Goal: Task Accomplishment & Management: Complete application form

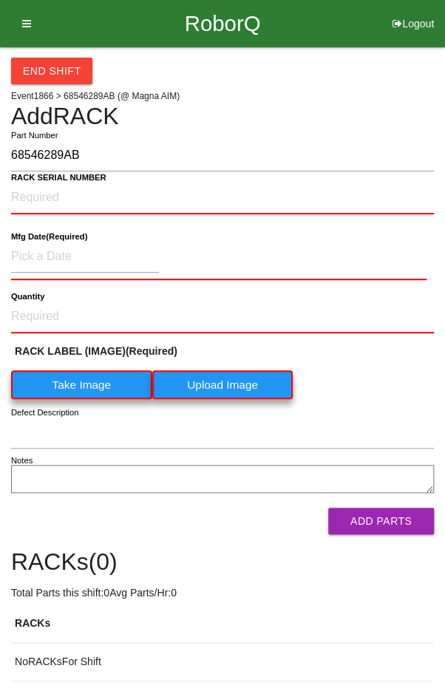
type input "68546289AB"
click at [145, 197] on NUMBER "RACK SERIAL NUMBER" at bounding box center [222, 198] width 423 height 33
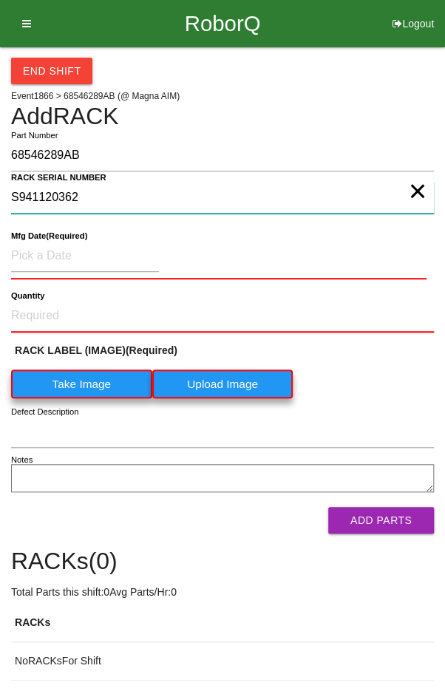
type NUMBER "S941120362"
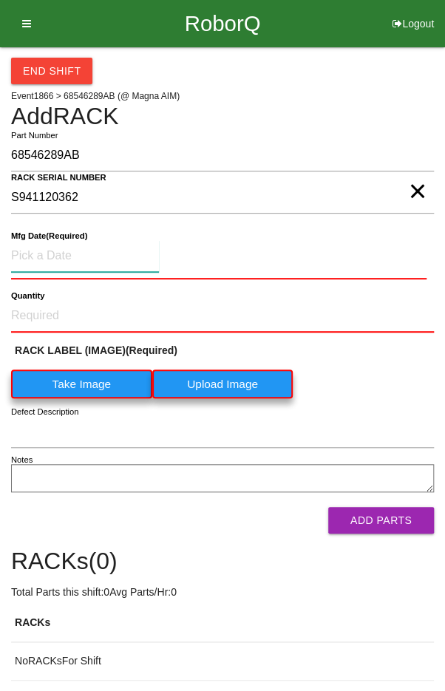
click at [33, 259] on input at bounding box center [85, 256] width 148 height 32
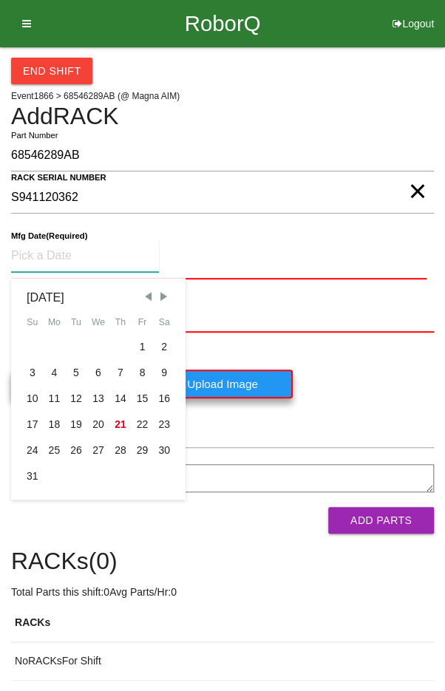
click at [142, 393] on div "15" at bounding box center [143, 399] width 22 height 26
type input "08/15/2025"
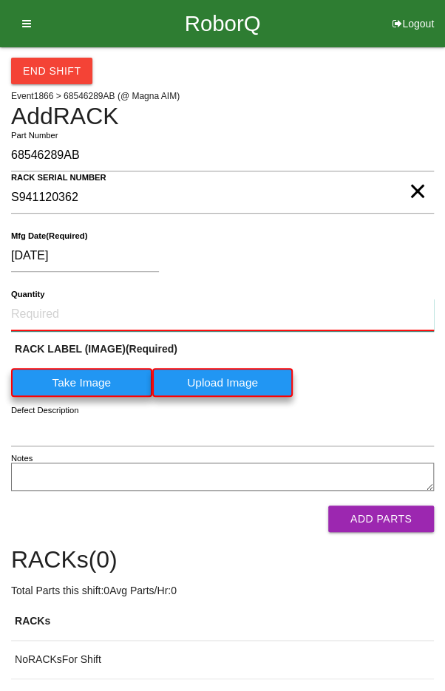
click at [71, 307] on input "Quantity" at bounding box center [222, 315] width 423 height 33
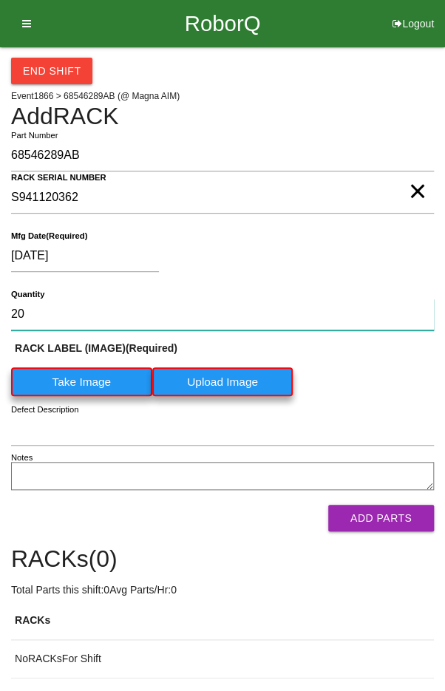
type input "20"
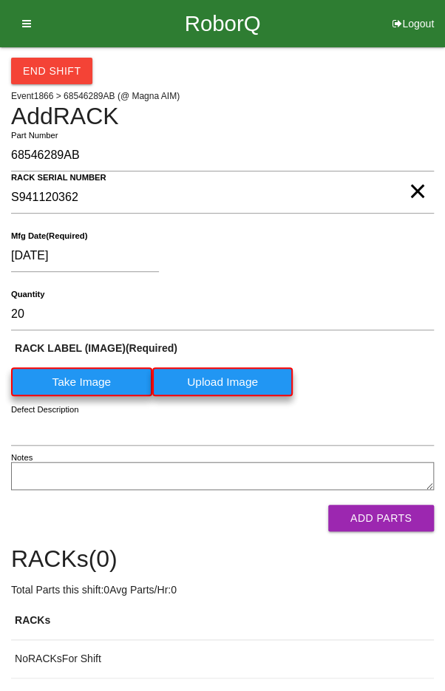
click at [75, 375] on label "Take Image" at bounding box center [81, 381] width 141 height 29
click at [0, 0] on \(IMAGE\) "Take Image" at bounding box center [0, 0] width 0 height 0
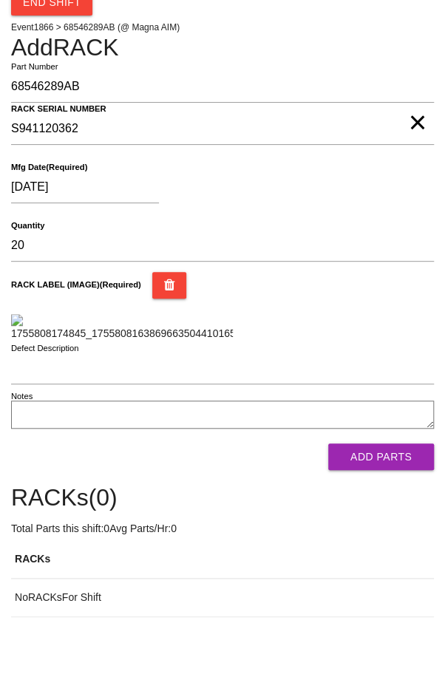
scroll to position [314, 0]
click at [401, 470] on button "Add Parts" at bounding box center [381, 457] width 106 height 27
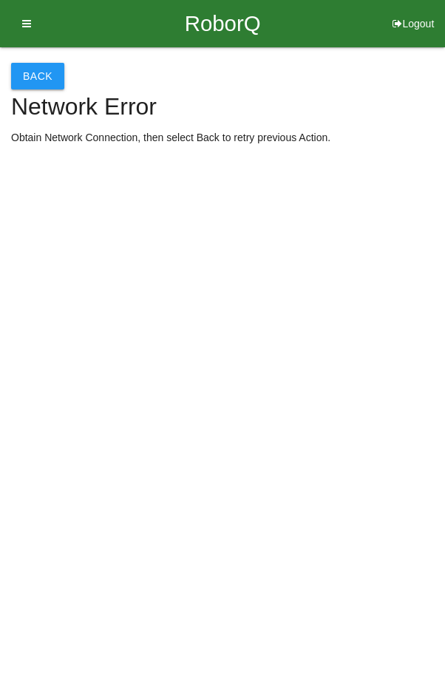
click at [30, 78] on button "Back" at bounding box center [37, 76] width 53 height 27
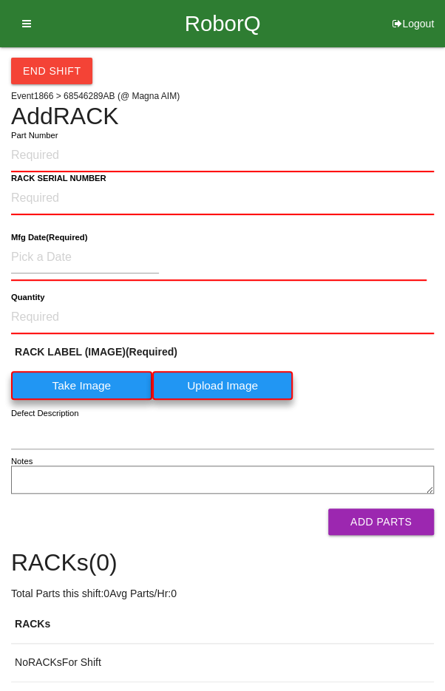
click at [80, 378] on label "Take Image" at bounding box center [81, 385] width 141 height 29
click at [0, 0] on \(IMAGE\) "Take Image" at bounding box center [0, 0] width 0 height 0
